Goal: Obtain resource: Obtain resource

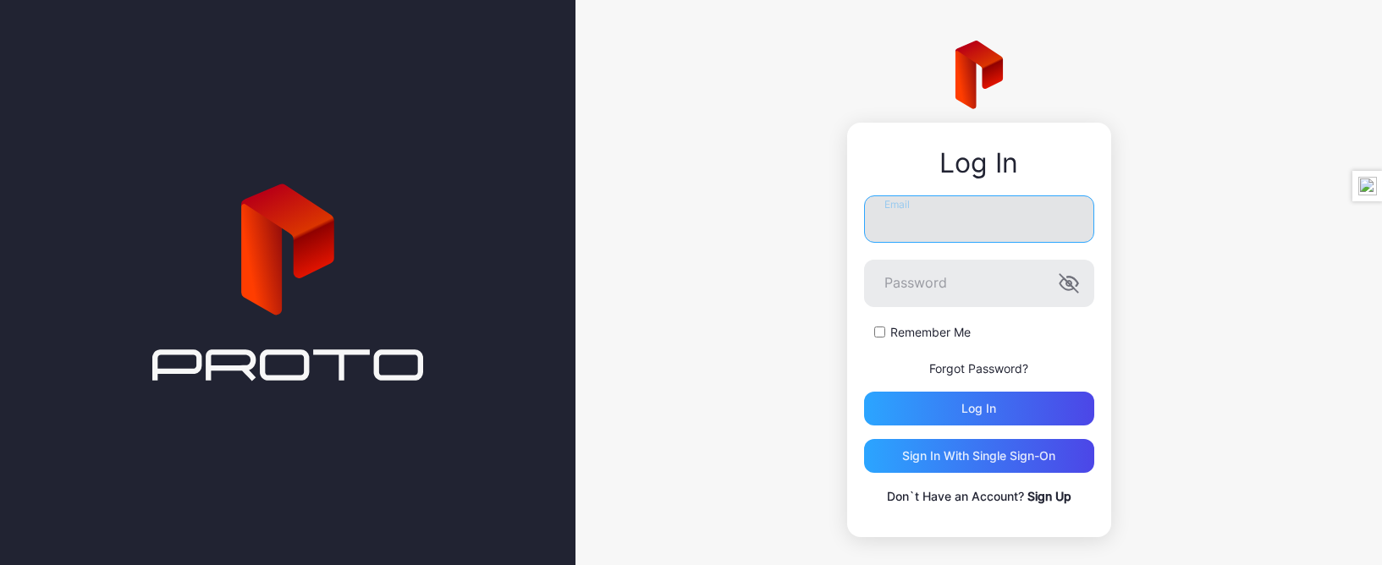
click at [1004, 229] on input "Email" at bounding box center [979, 219] width 230 height 47
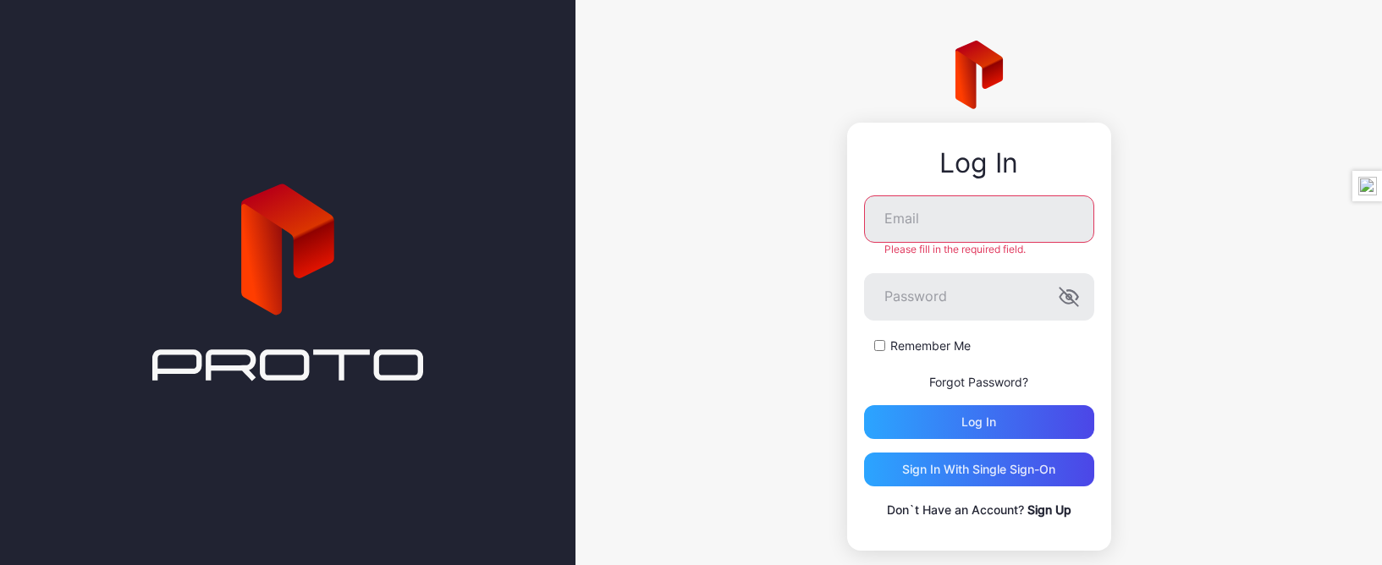
click at [821, 76] on div "Log In Email Please fill in the required field. Password Remember Me Forgot Pas…" at bounding box center [979, 296] width 807 height 592
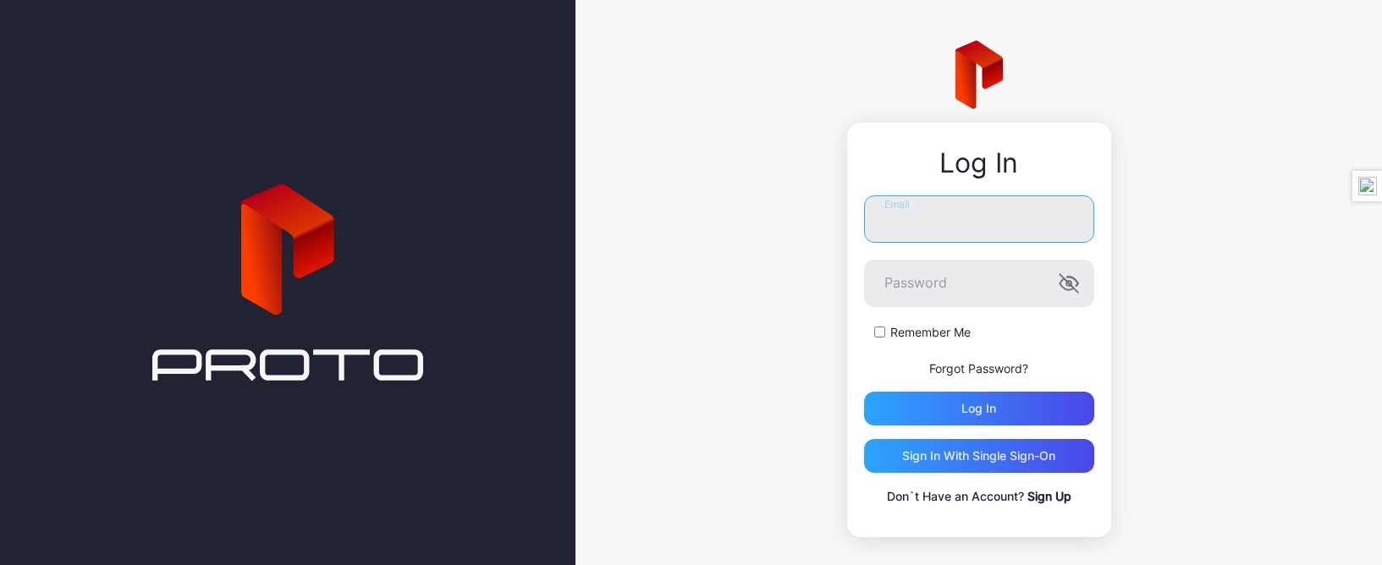
type input "**********"
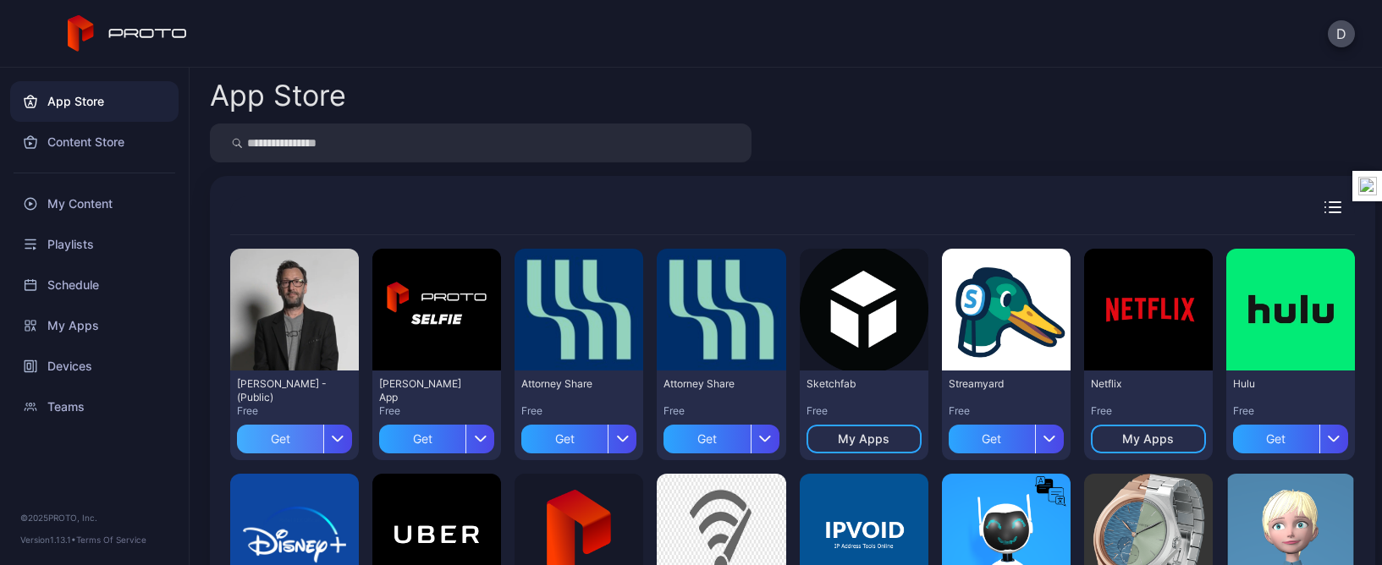
click at [283, 438] on div "Get" at bounding box center [280, 439] width 86 height 29
click at [67, 328] on div "My Apps" at bounding box center [94, 326] width 168 height 41
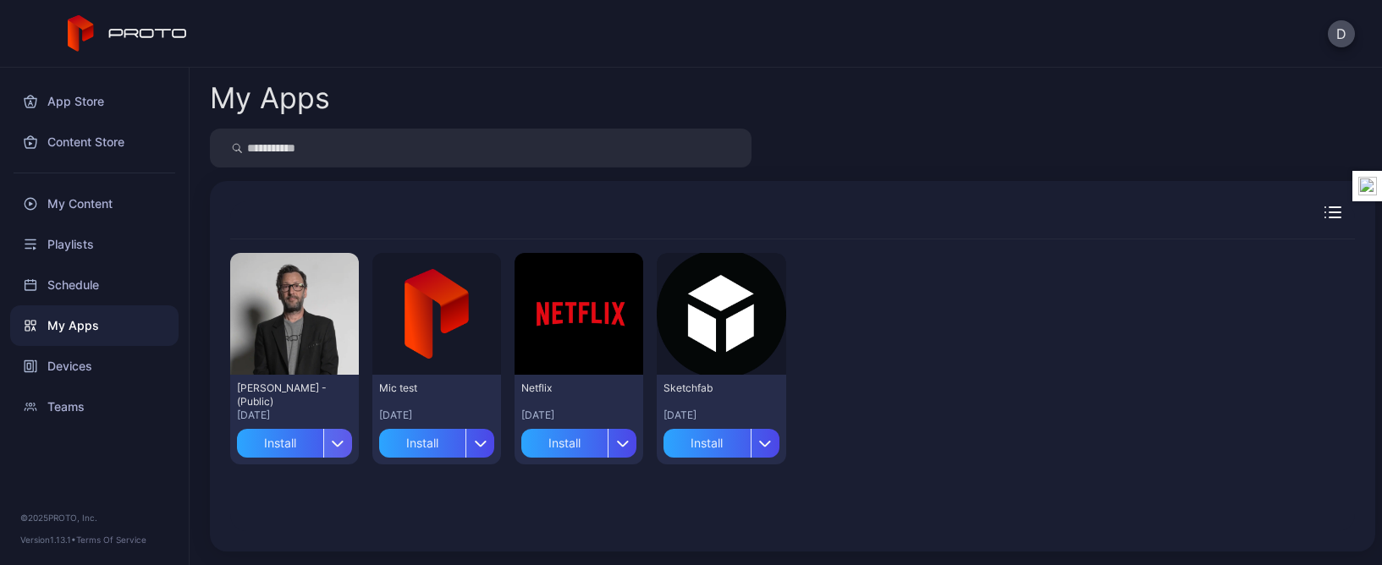
click at [333, 442] on icon "button" at bounding box center [338, 443] width 10 height 5
click at [306, 486] on div "Preview [PERSON_NAME] N Persona - (Public) [DATE] Install Preview Mic test [DAT…" at bounding box center [792, 386] width 1125 height 292
click at [287, 449] on div "Install" at bounding box center [280, 443] width 86 height 29
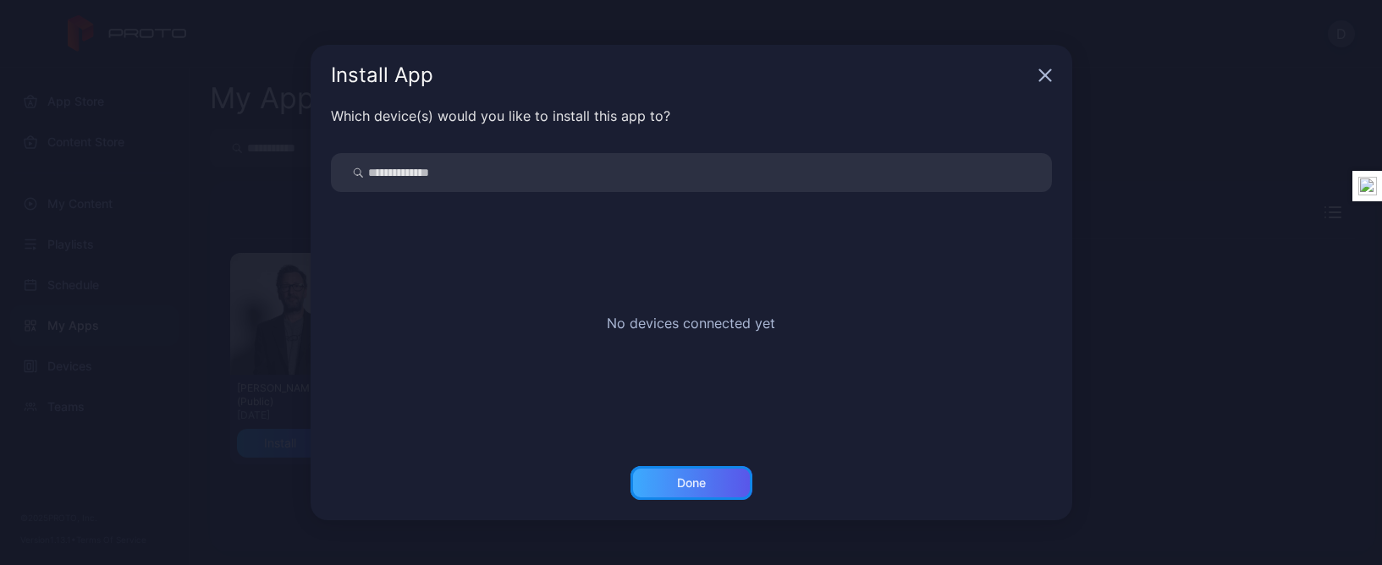
click at [689, 474] on div "Done" at bounding box center [692, 483] width 122 height 34
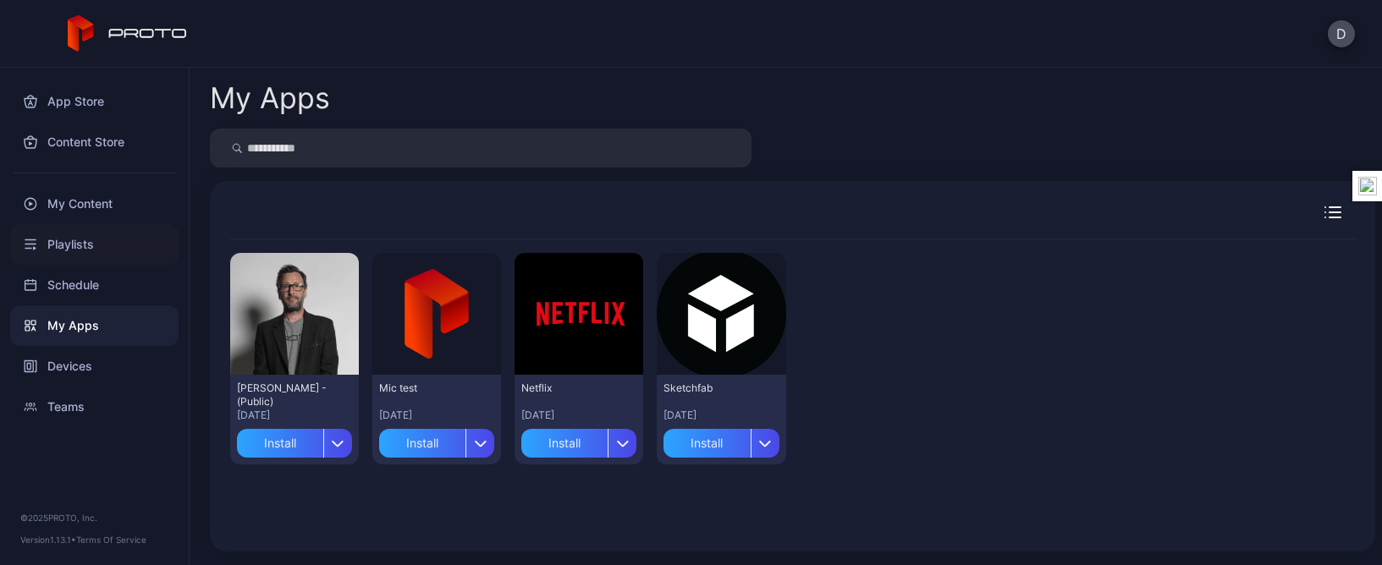
click at [76, 248] on div "Playlists" at bounding box center [94, 244] width 168 height 41
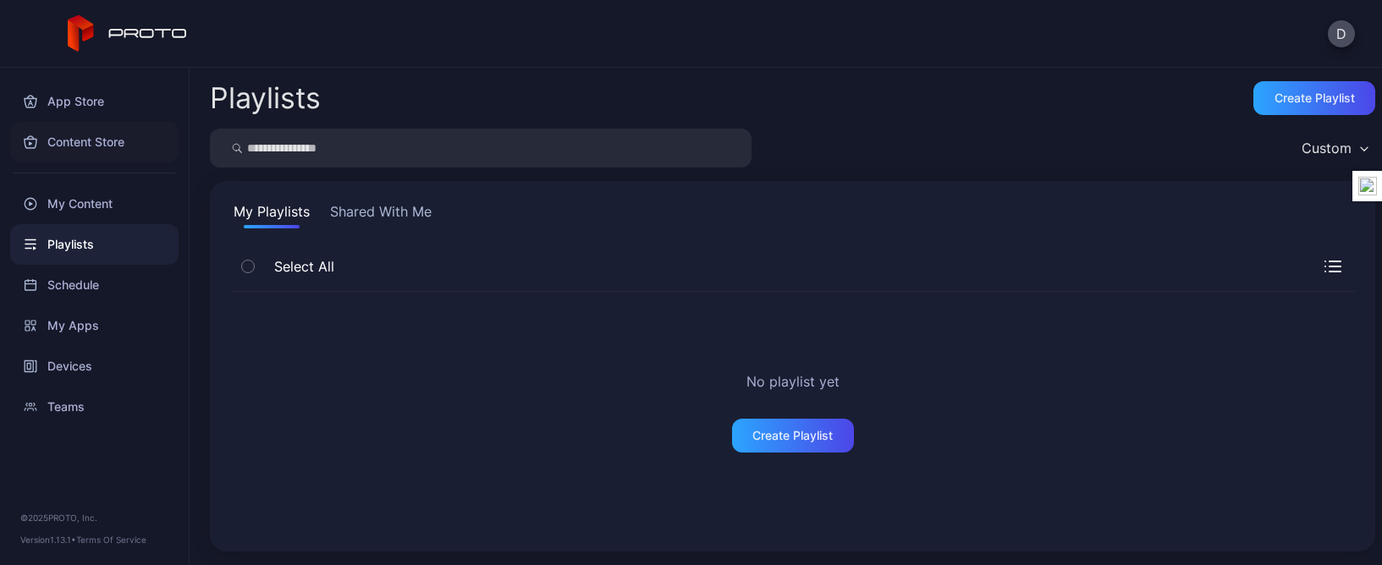
click at [76, 141] on div "Content Store" at bounding box center [94, 142] width 168 height 41
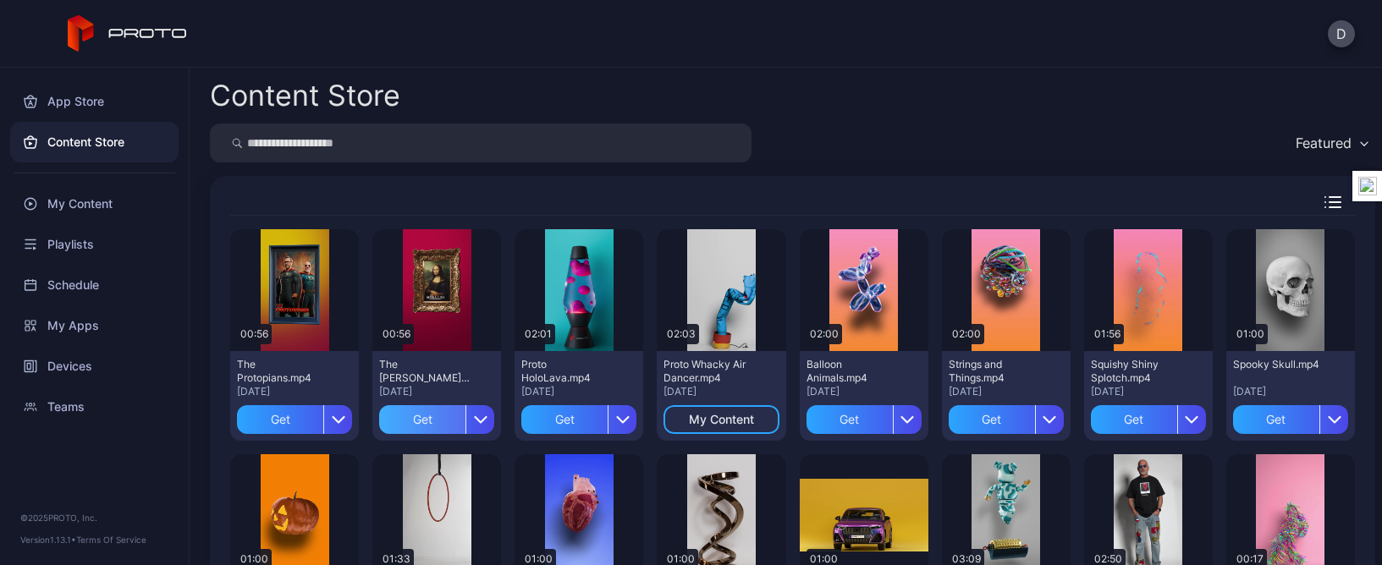
click at [422, 421] on div "Get" at bounding box center [422, 419] width 86 height 29
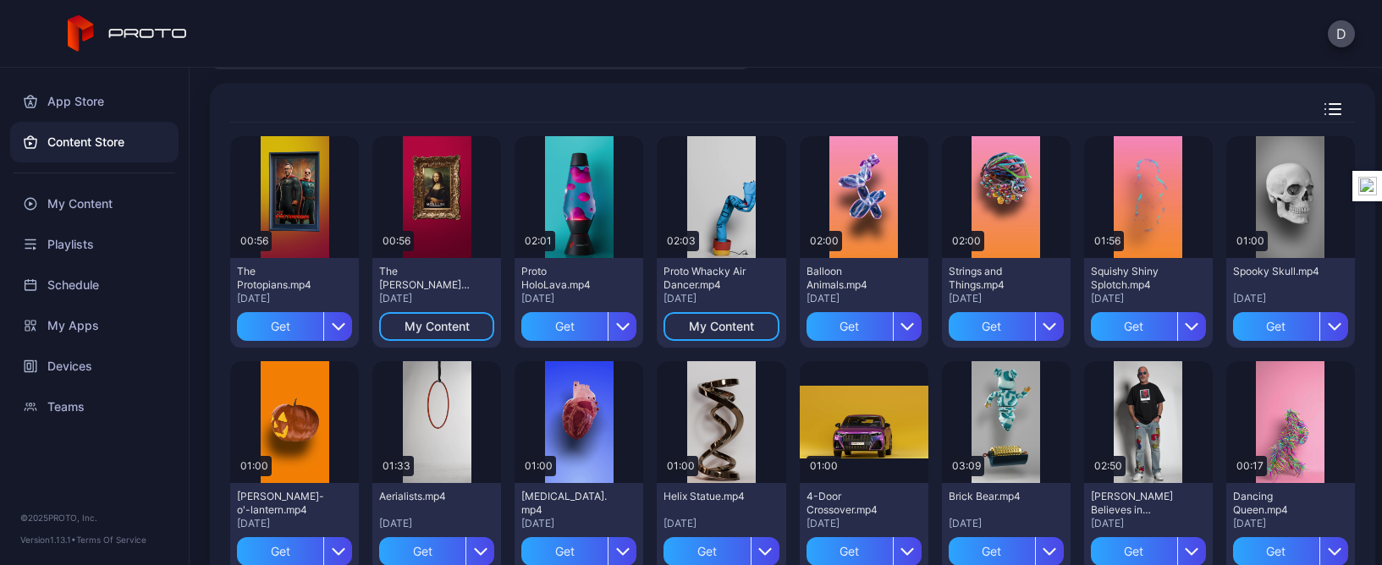
scroll to position [88, 0]
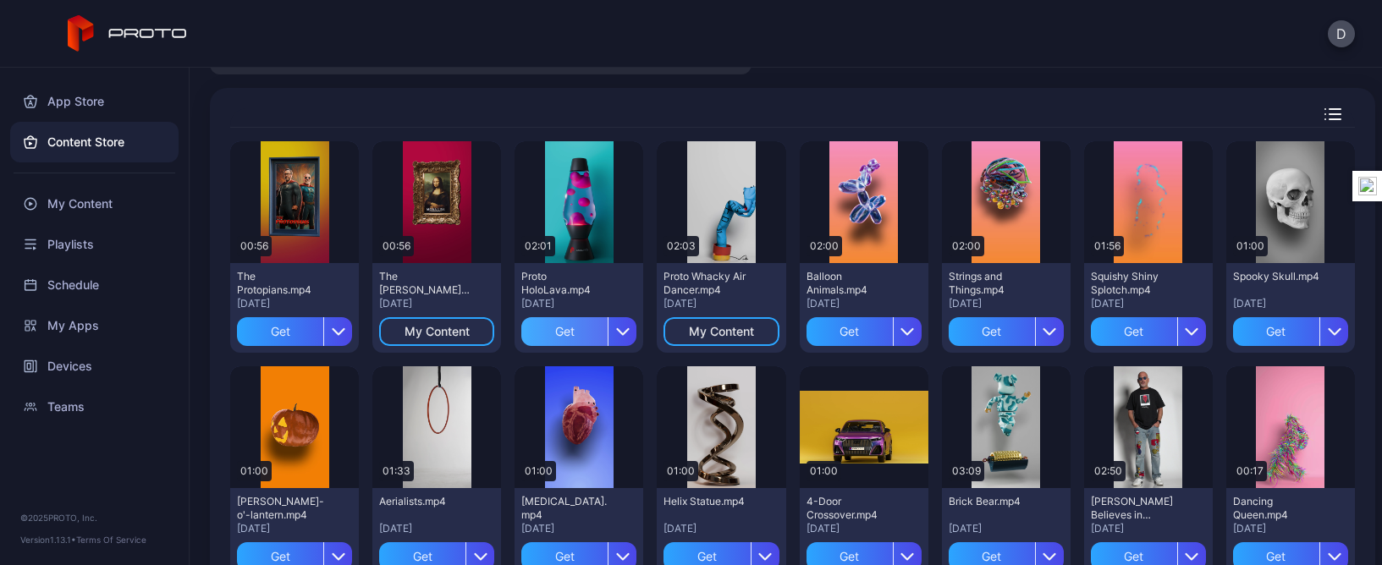
click at [548, 333] on div "Get" at bounding box center [564, 331] width 86 height 29
click at [96, 206] on div "My Content" at bounding box center [94, 204] width 168 height 41
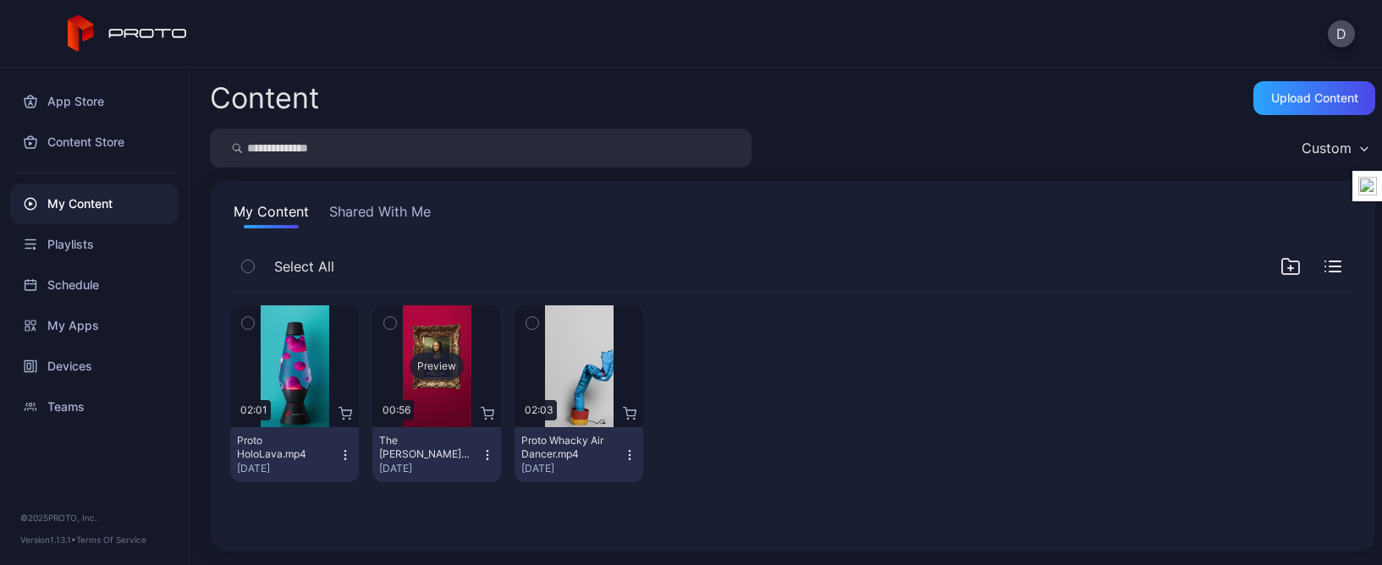
click at [427, 374] on div "Preview" at bounding box center [437, 366] width 54 height 27
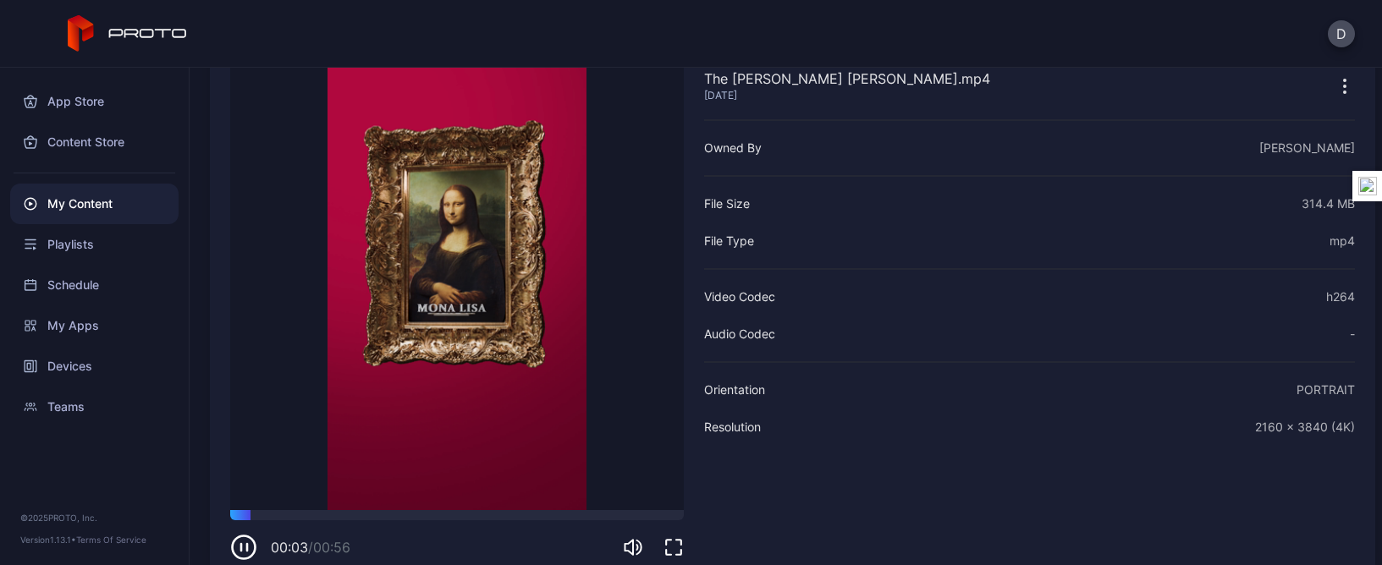
scroll to position [134, 0]
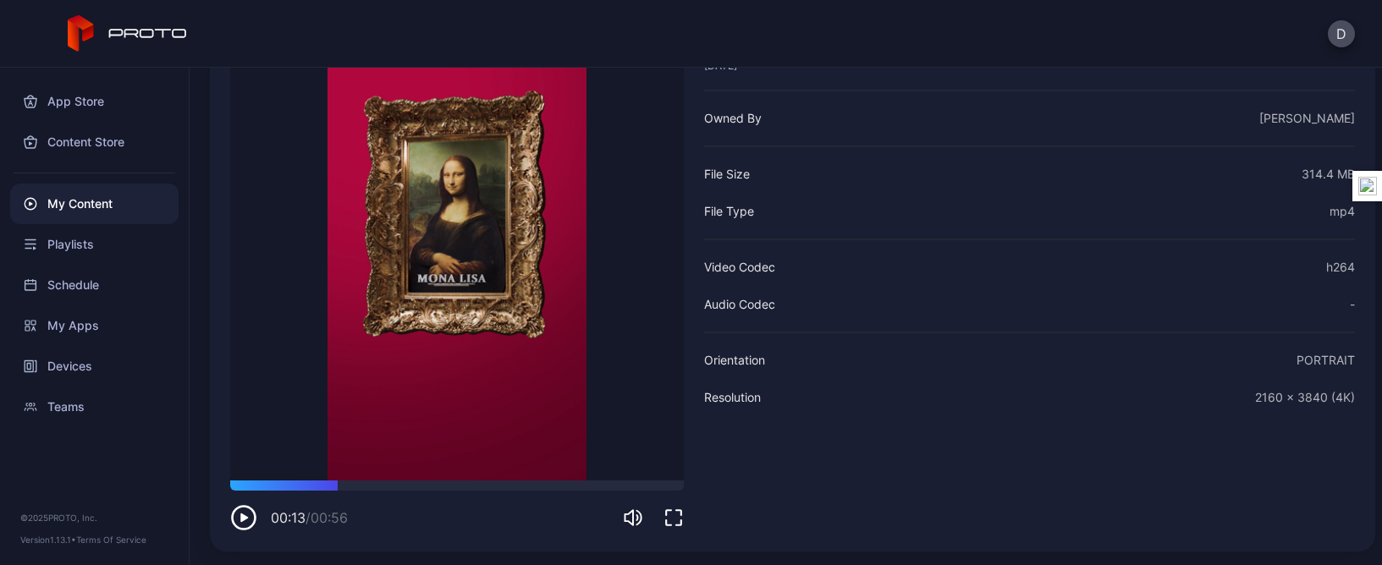
drag, startPoint x: 301, startPoint y: 487, endPoint x: 333, endPoint y: 492, distance: 31.7
click at [333, 492] on div "00:13 / 00:56" at bounding box center [457, 506] width 454 height 51
click at [244, 152] on video "Sorry, your browser doesn‘t support embedded videos" at bounding box center [457, 251] width 454 height 459
click at [241, 517] on icon "button" at bounding box center [241, 518] width 0 height 7
